Goal: Navigation & Orientation: Understand site structure

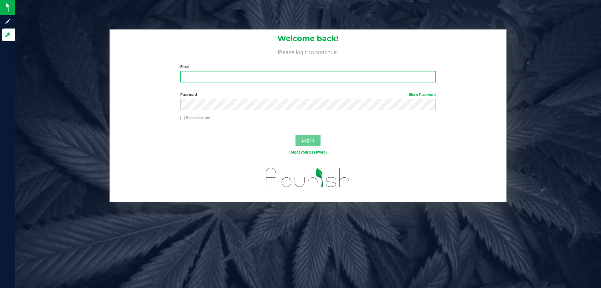
click at [275, 79] on input "Email" at bounding box center [307, 76] width 255 height 11
type input "[EMAIL_ADDRESS][DOMAIN_NAME]"
click at [296, 135] on button "Log In" at bounding box center [308, 140] width 25 height 11
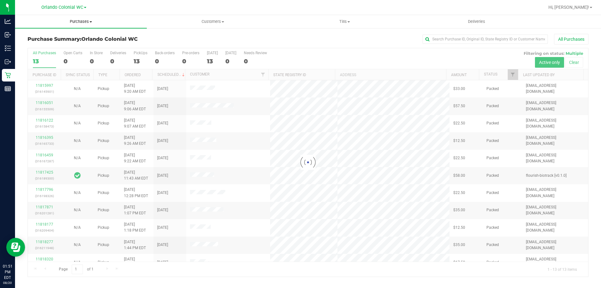
click at [82, 22] on span "Purchases" at bounding box center [81, 22] width 132 height 6
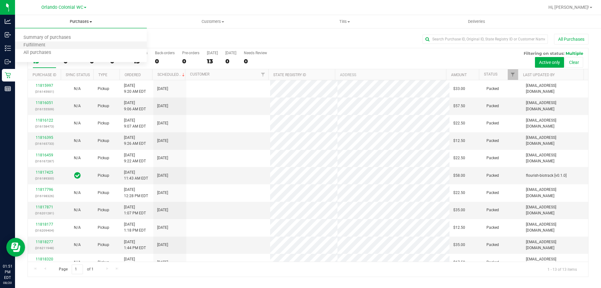
click at [59, 45] on li "Fulfillment" at bounding box center [81, 46] width 132 height 8
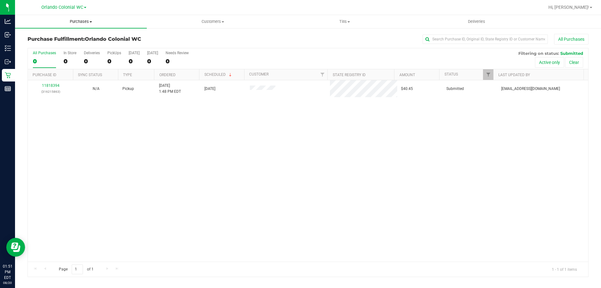
click at [79, 20] on span "Purchases" at bounding box center [81, 22] width 132 height 6
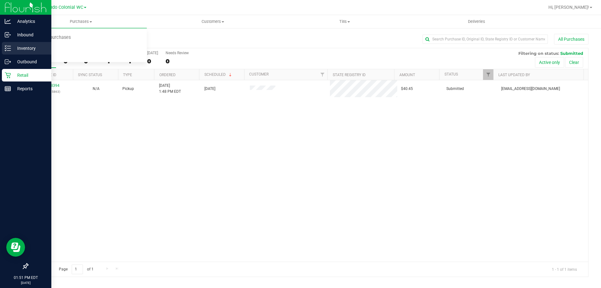
click at [11, 46] on icon at bounding box center [8, 48] width 6 height 6
click at [14, 45] on p "Inventory" at bounding box center [30, 48] width 38 height 8
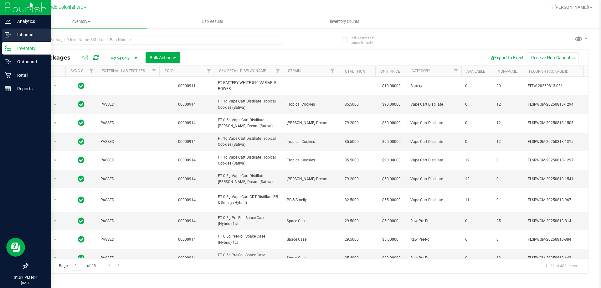
click at [13, 33] on p "Inbound" at bounding box center [30, 35] width 38 height 8
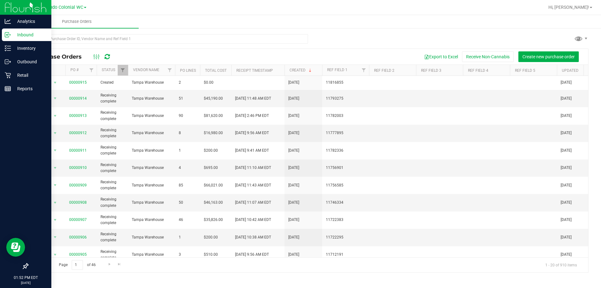
click at [6, 41] on link "Inbound" at bounding box center [25, 34] width 51 height 13
click at [9, 47] on icon at bounding box center [8, 48] width 6 height 6
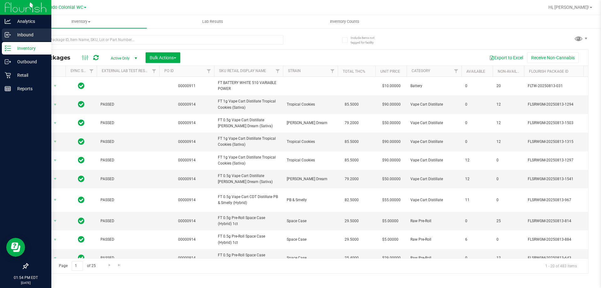
click at [12, 35] on p "Inbound" at bounding box center [30, 35] width 38 height 8
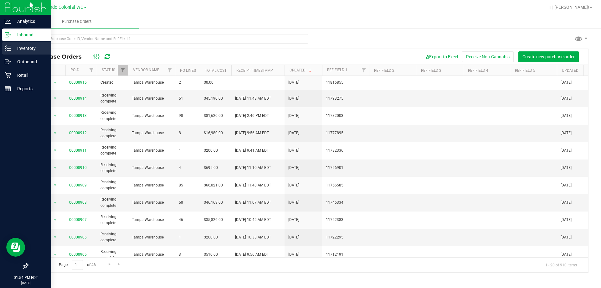
click at [30, 51] on p "Inventory" at bounding box center [30, 48] width 38 height 8
